Goal: Task Accomplishment & Management: Manage account settings

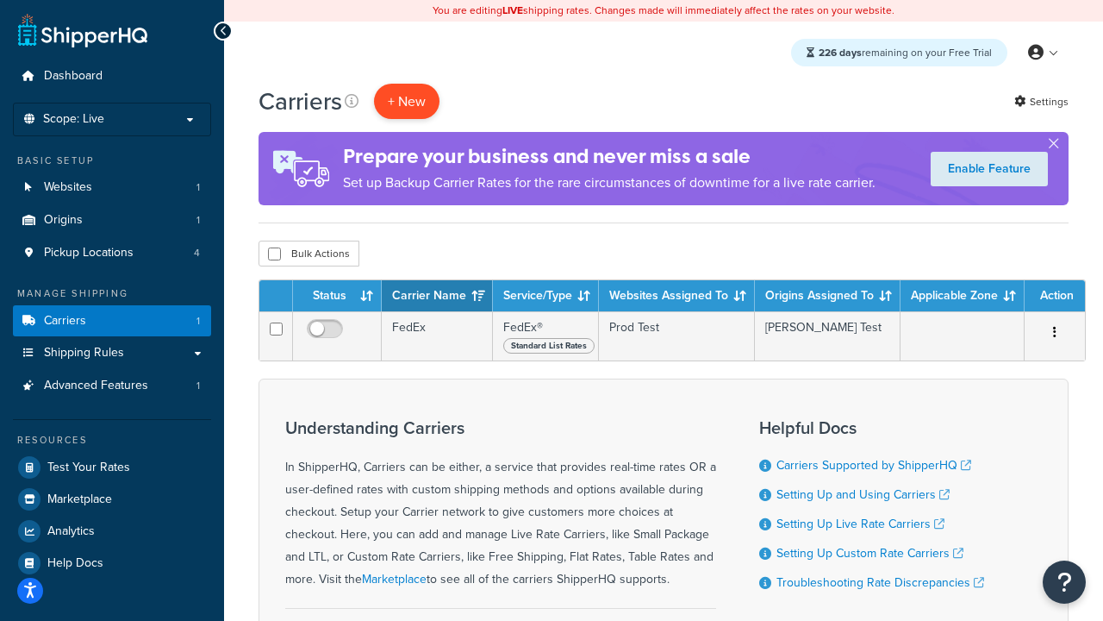
click at [407, 101] on button "+ New" at bounding box center [407, 101] width 66 height 35
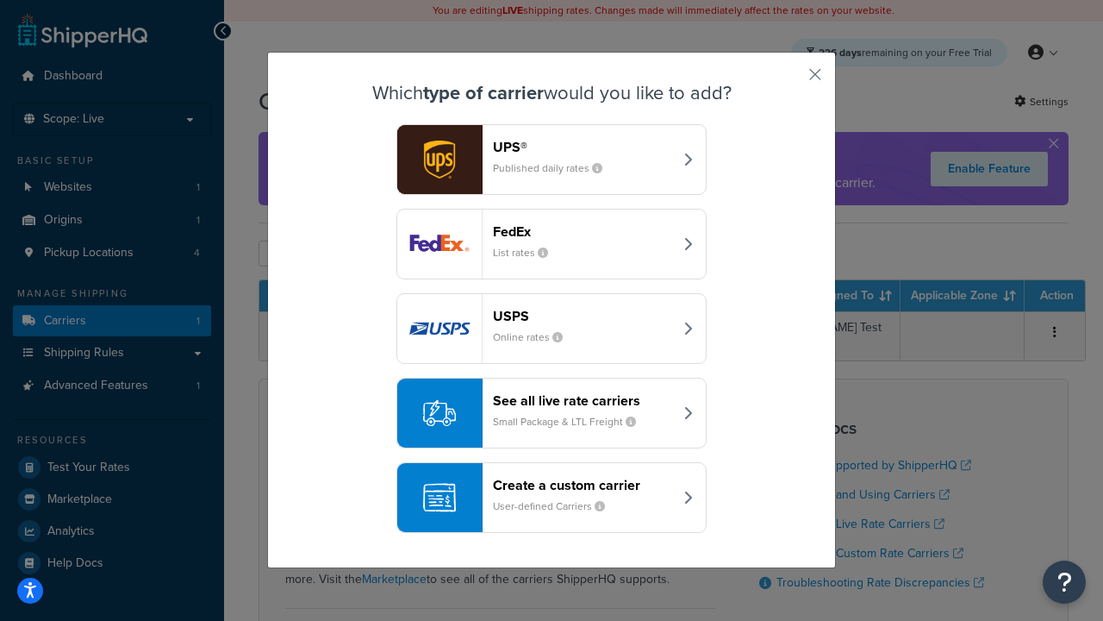
click at [552, 244] on div "FedEx List rates" at bounding box center [583, 243] width 180 height 41
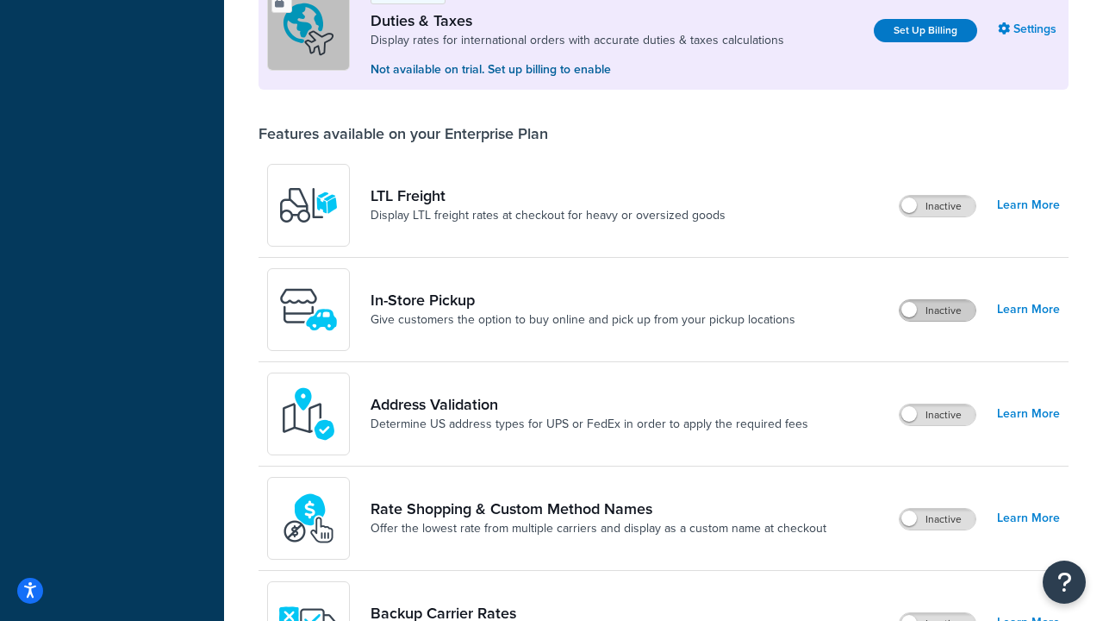
scroll to position [526, 0]
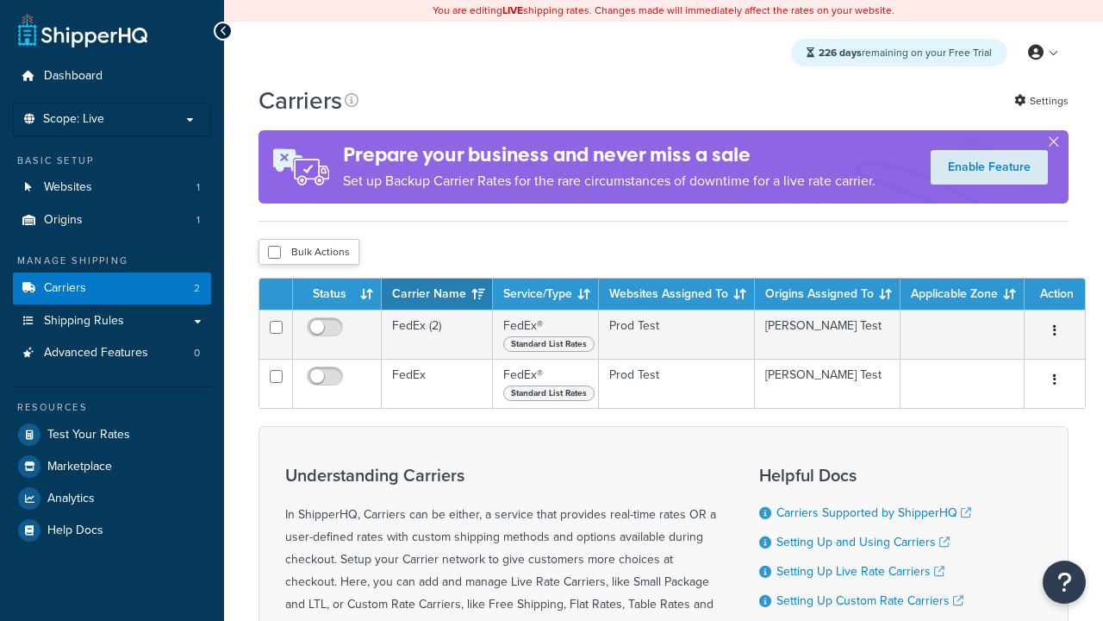
click at [274, 252] on input "checkbox" at bounding box center [274, 252] width 13 height 13
checkbox input "true"
click at [0, 0] on button "Delete" at bounding box center [0, 0] width 0 height 0
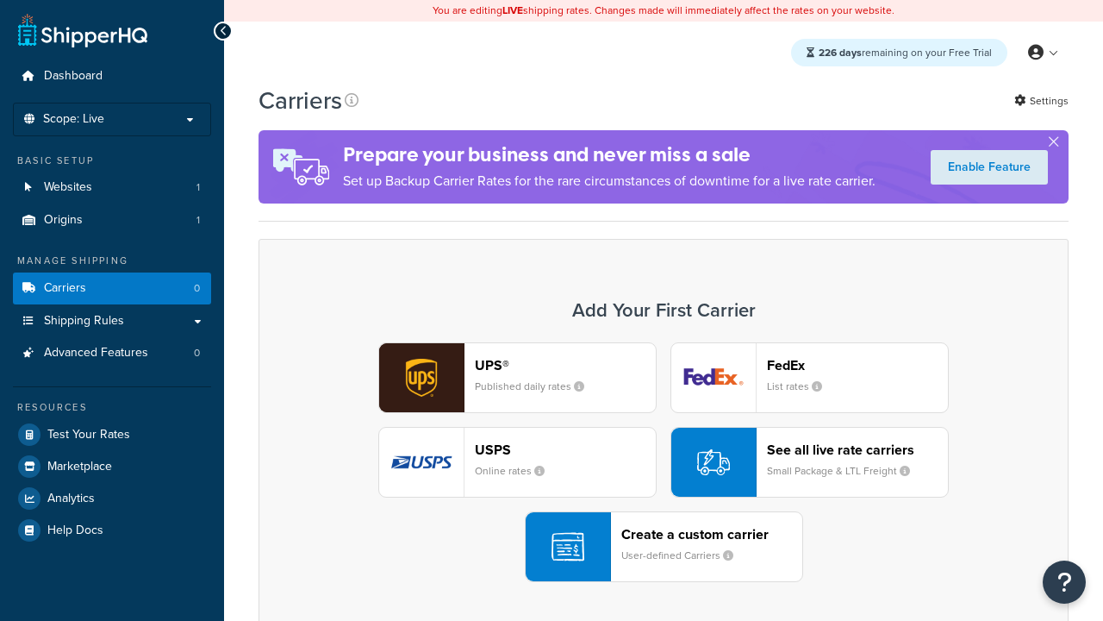
click at [858, 365] on header "FedEx" at bounding box center [857, 365] width 181 height 16
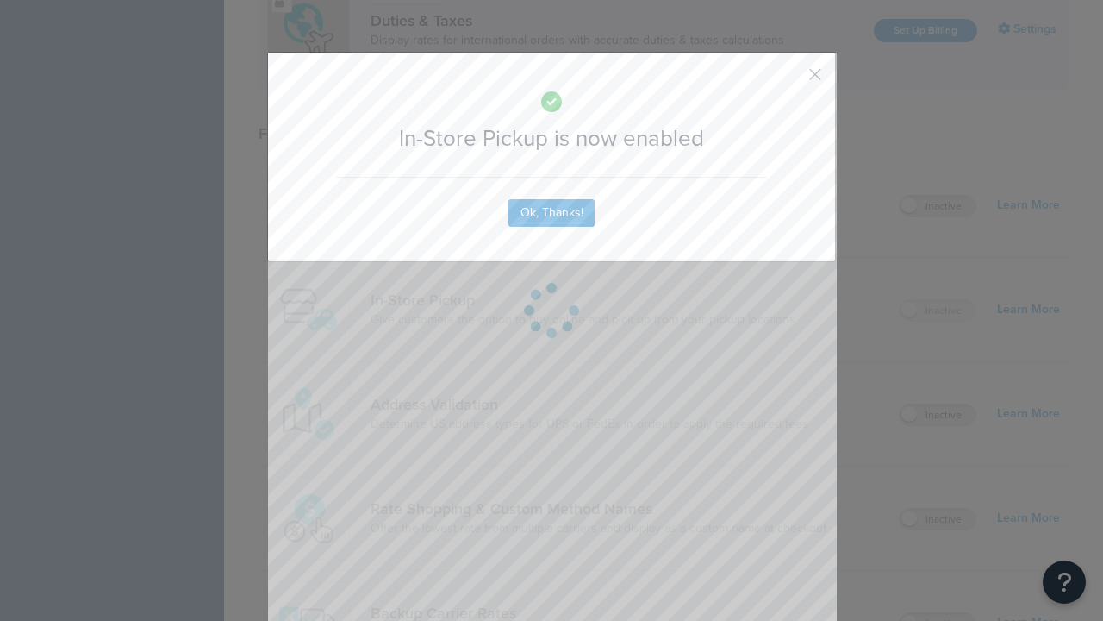
click at [790, 80] on button "button" at bounding box center [790, 80] width 4 height 4
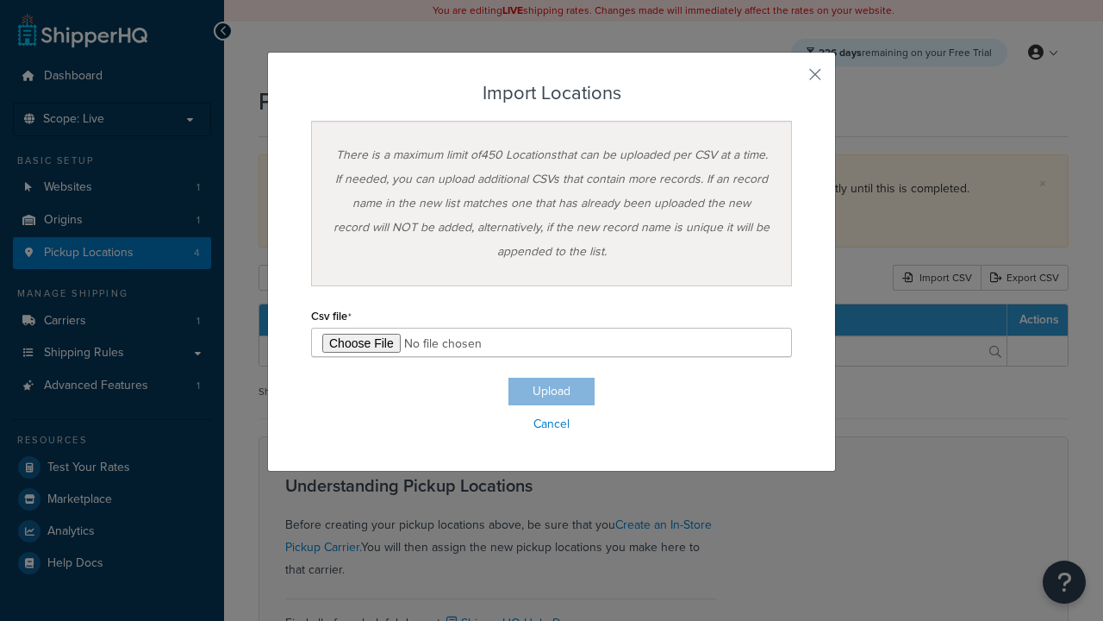
click at [552, 342] on input "file" at bounding box center [551, 342] width 481 height 29
